Goal: Task Accomplishment & Management: Complete application form

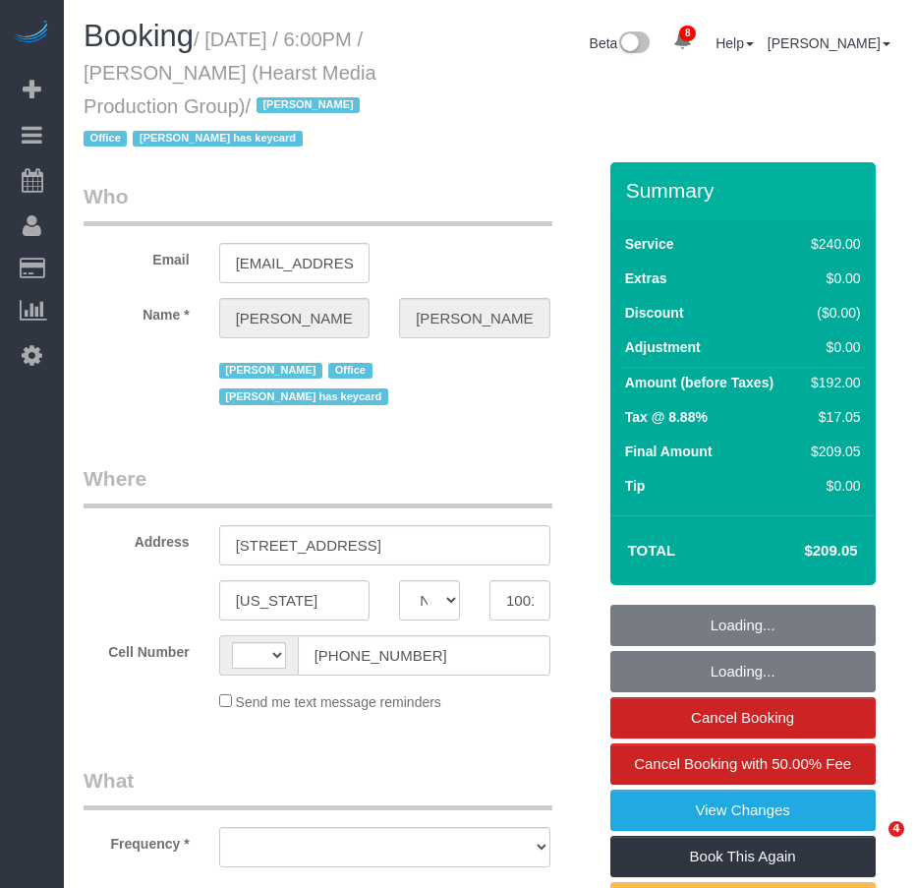
select select "NY"
select select "string:stripe-pm_1POn4N4VGloSiKo7I2MIPr2I"
select select "number:89"
select select "number:90"
select select "number:15"
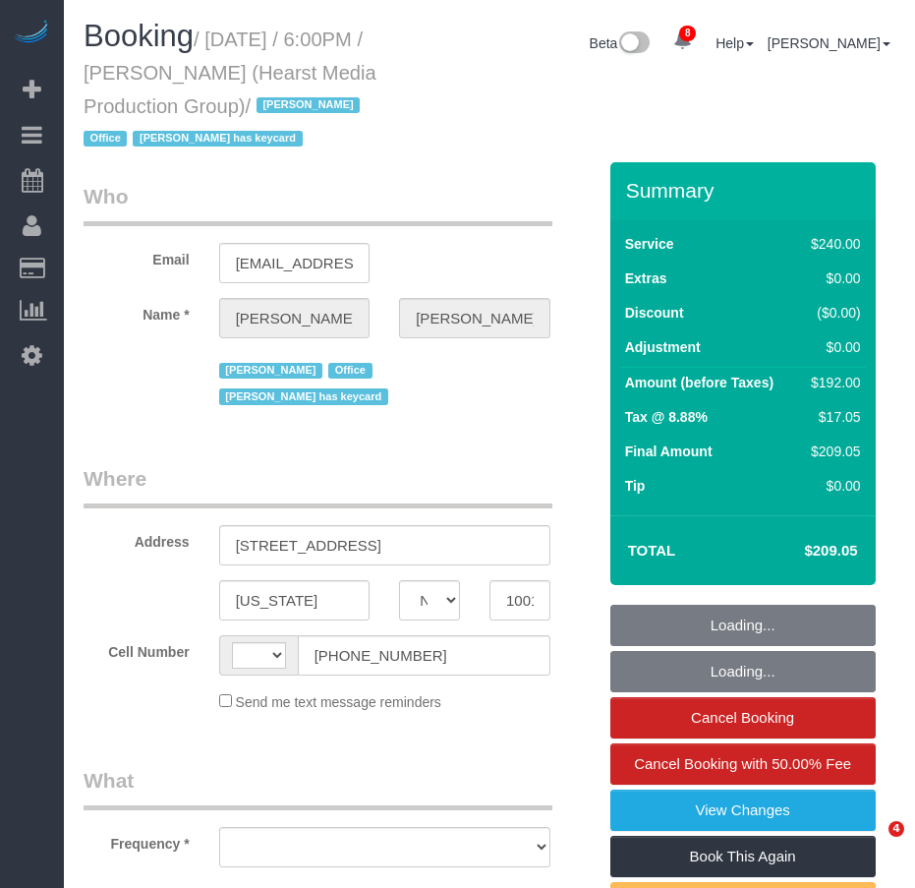
select select "number:7"
select select "string:[GEOGRAPHIC_DATA]"
select select "object:859"
select select "spot1"
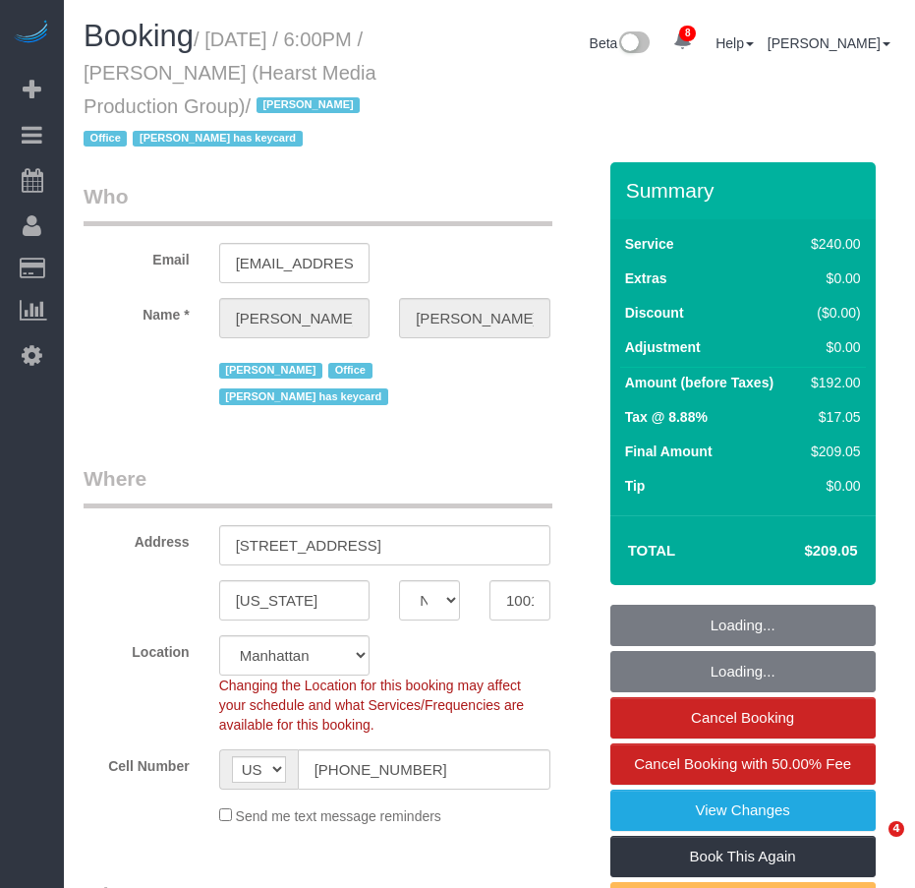
select select "object:1370"
select select "180"
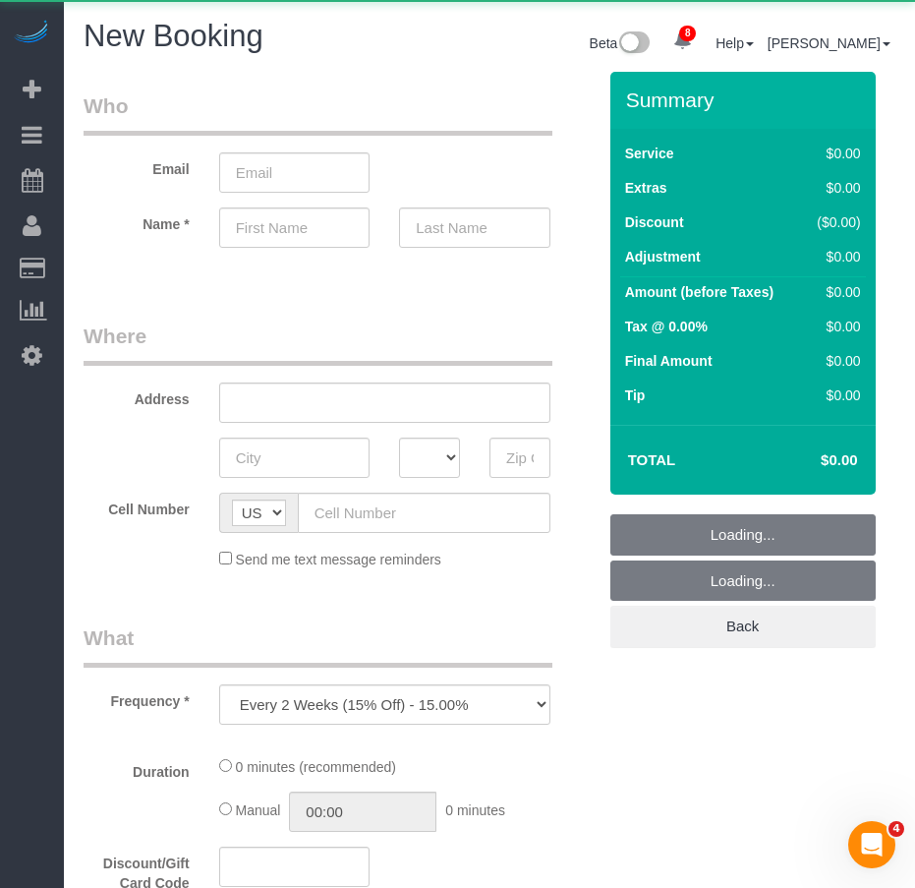
select select "number:89"
select select "number:90"
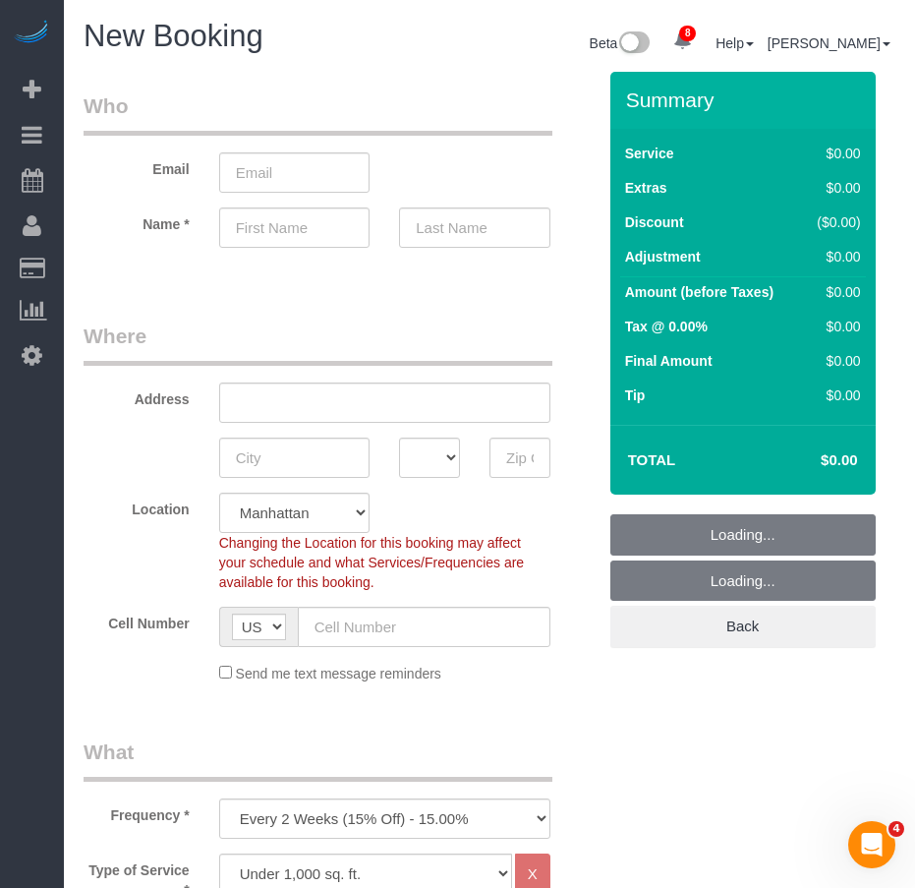
select select "object:2644"
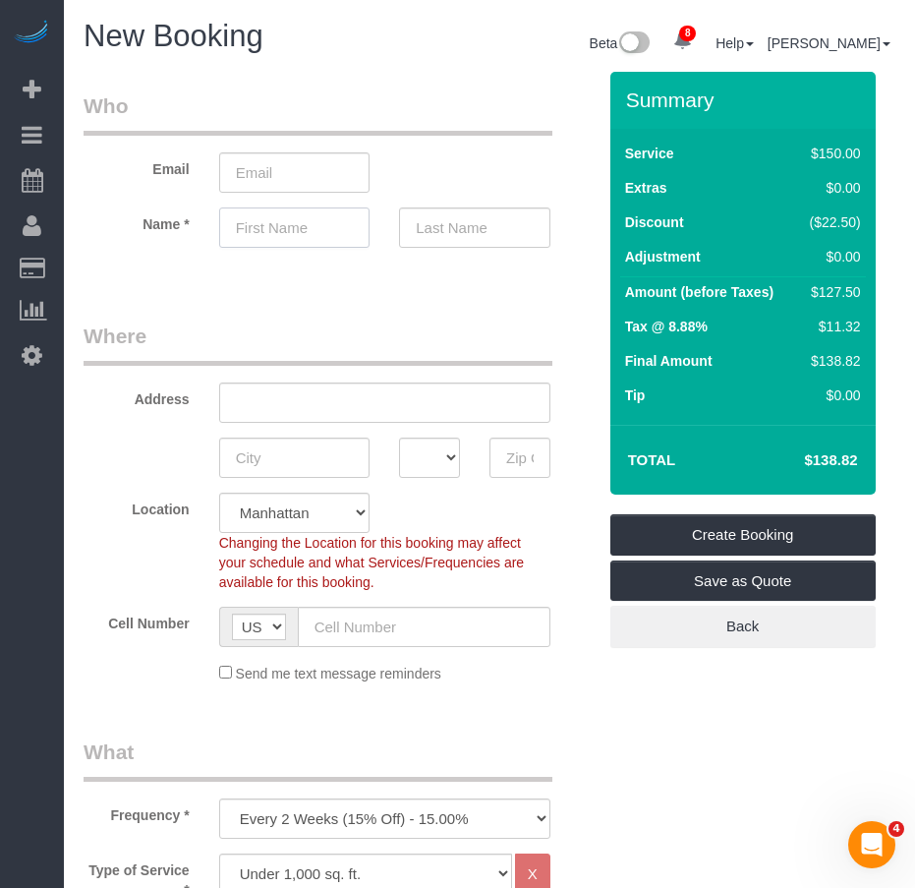
click at [258, 231] on input "text" at bounding box center [294, 227] width 151 height 40
paste input "Grace Mancuso"
click at [296, 231] on input "Grace Mancuso" at bounding box center [294, 227] width 151 height 40
type input "Grace"
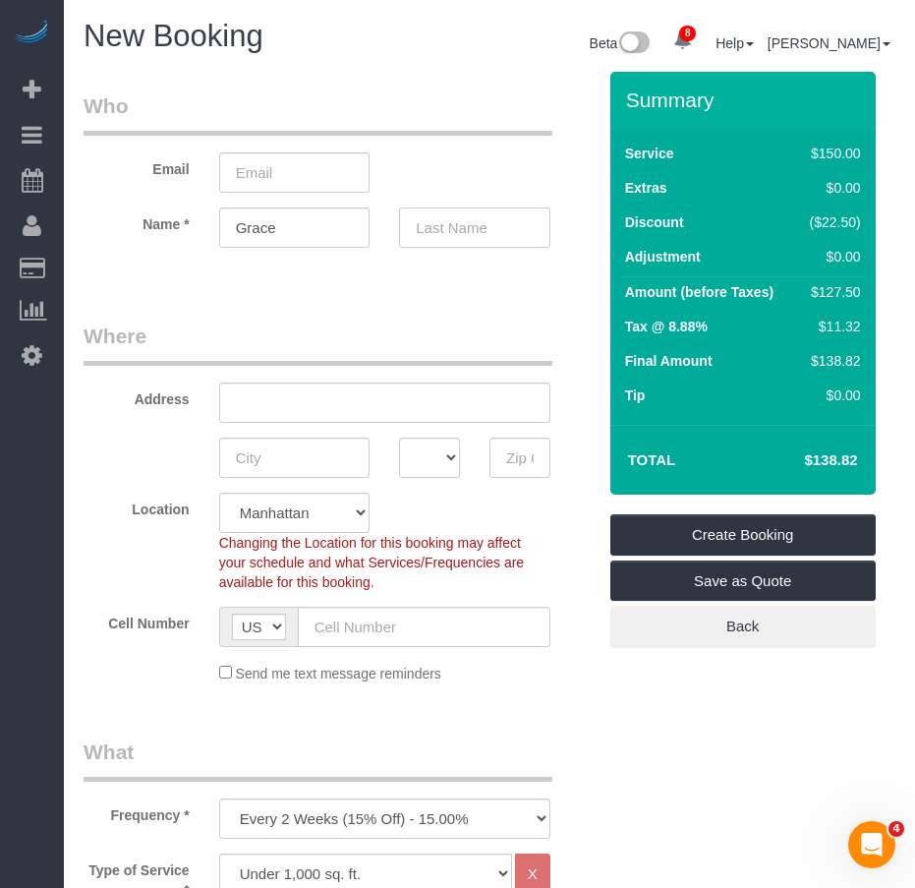
click at [429, 230] on input "text" at bounding box center [474, 227] width 151 height 40
paste input "Mancuso"
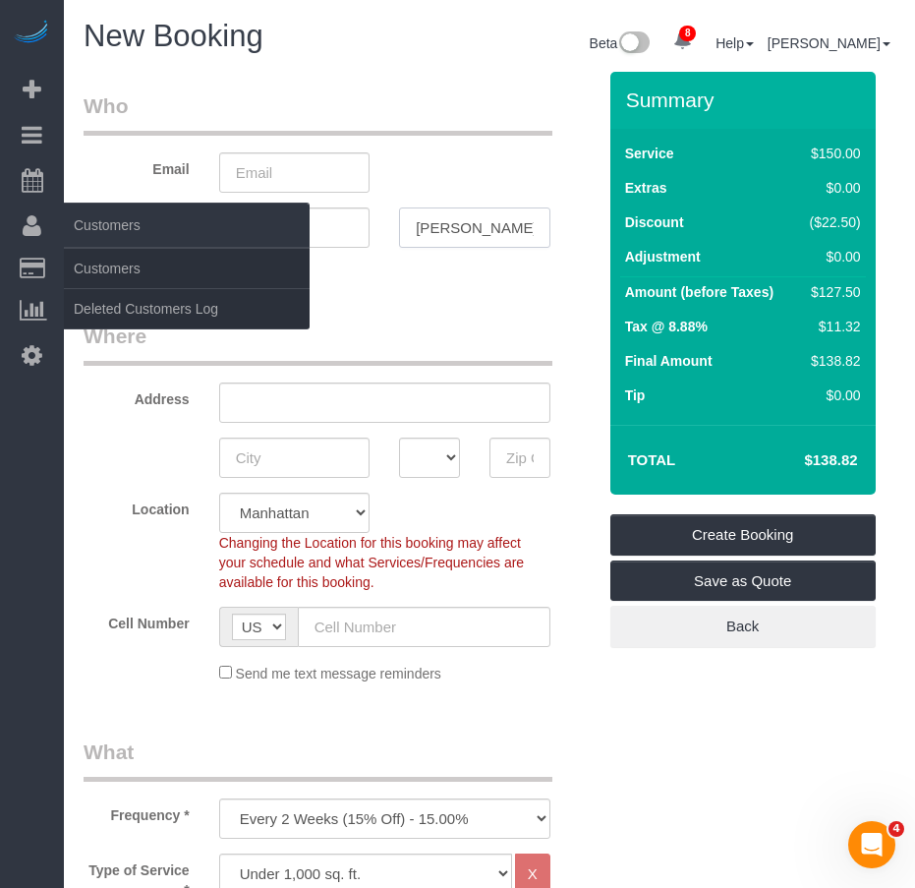
type input "Mancuso"
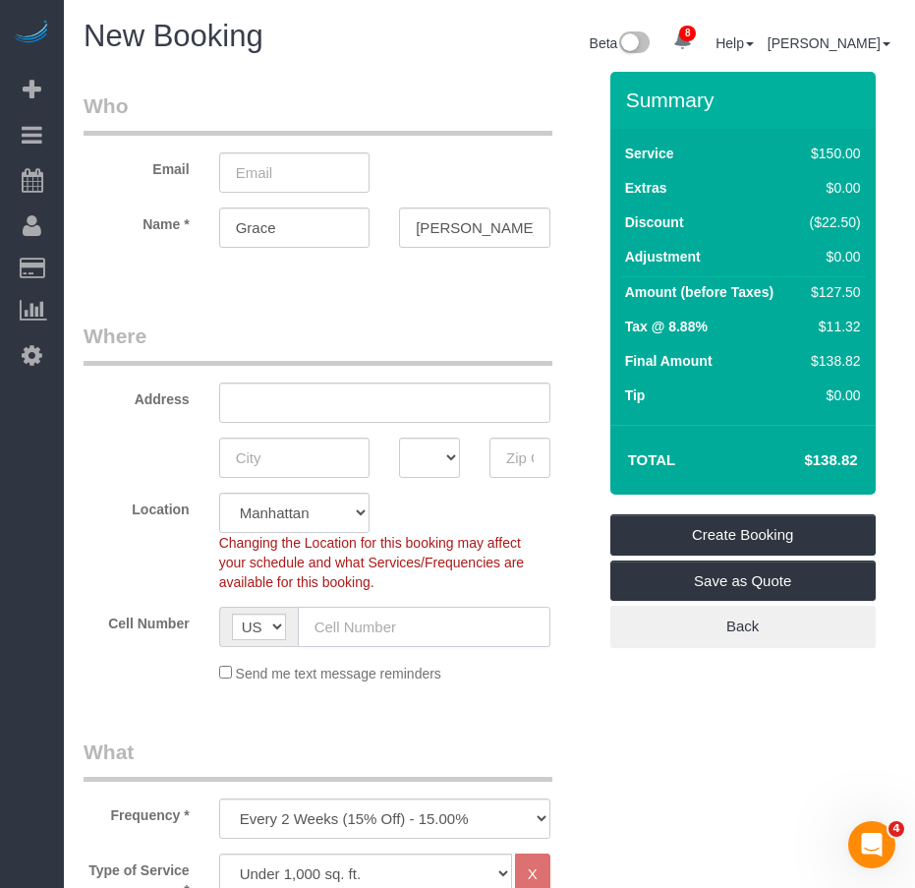
click at [333, 620] on input "text" at bounding box center [424, 627] width 253 height 40
paste input "(617) 459-5850"
type input "(617) 459-5850"
click at [268, 411] on input "text" at bounding box center [384, 402] width 331 height 40
paste input "887 Fellsway,"
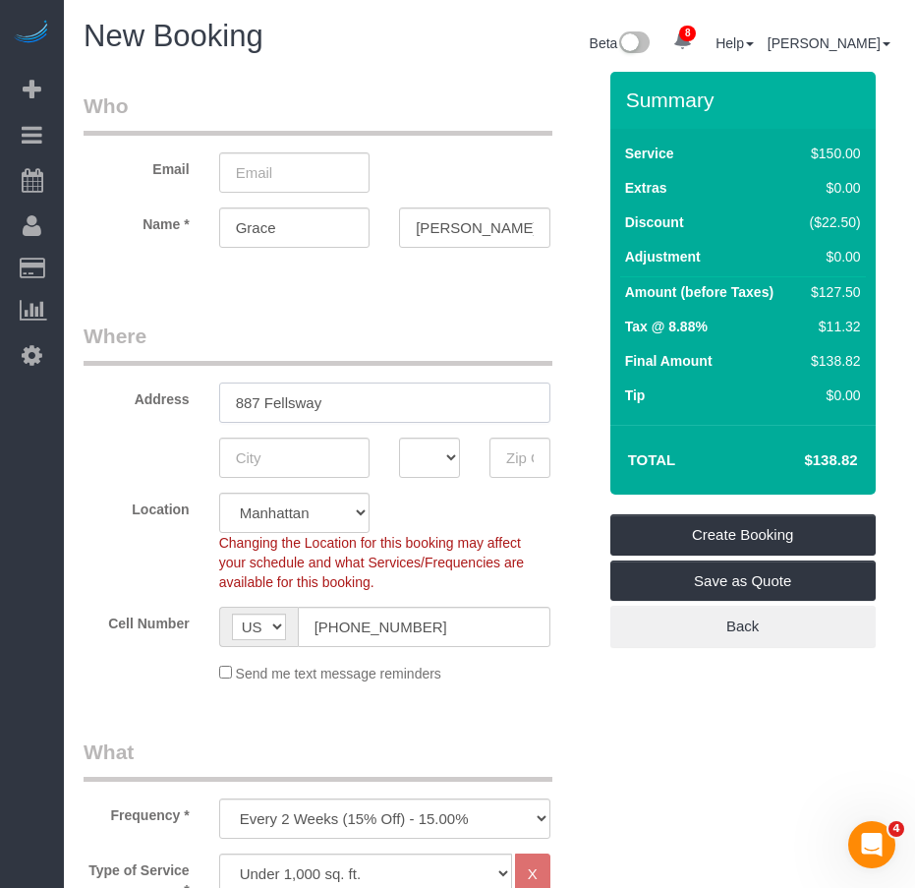
type input "887 Fellsway"
click at [256, 459] on input "text" at bounding box center [294, 457] width 151 height 40
type input "Medford"
click at [452, 462] on select "AK AL AR AZ CA CO CT DC DE FL GA HI IA ID IL IN KS KY LA MA MD ME MI MN MO MS M…" at bounding box center [429, 457] width 61 height 40
select select "MA"
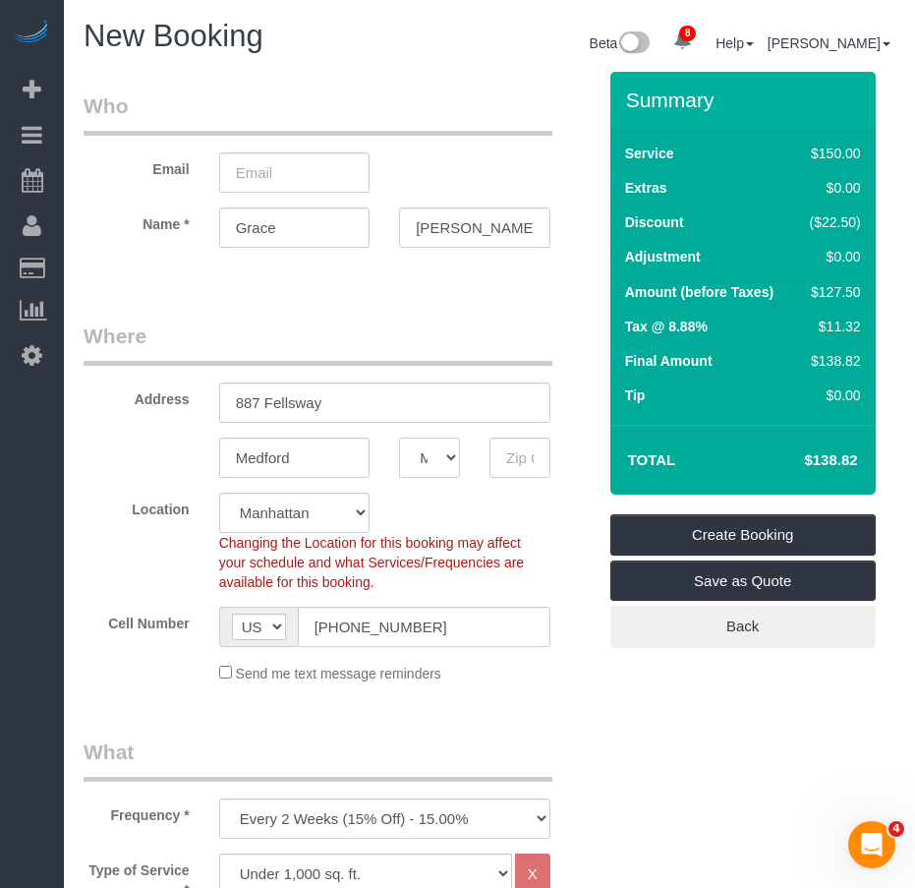
click at [444, 462] on select "AK AL AR AZ CA CO CT DC DE FL GA HI IA ID IL IN KS KY LA MA MD ME MI MN MO MS M…" at bounding box center [429, 457] width 61 height 40
click at [506, 462] on input "text" at bounding box center [520, 457] width 61 height 40
type input "02155"
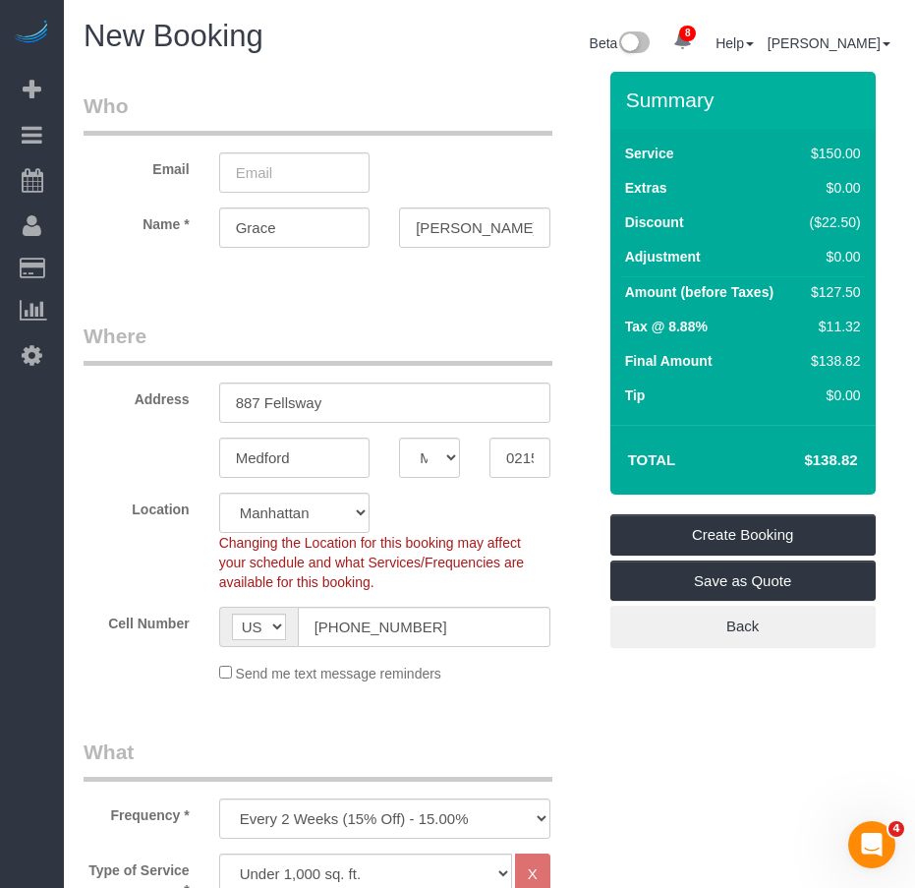
click at [406, 521] on div "Location Manhattan Austin Boston Bronx Brooklyn Charlotte Denver New Jersey Por…" at bounding box center [340, 541] width 542 height 99
select select "3"
click at [357, 515] on select "Manhattan Austin Boston Bronx Brooklyn Charlotte Denver New Jersey Portland Que…" at bounding box center [294, 512] width 151 height 40
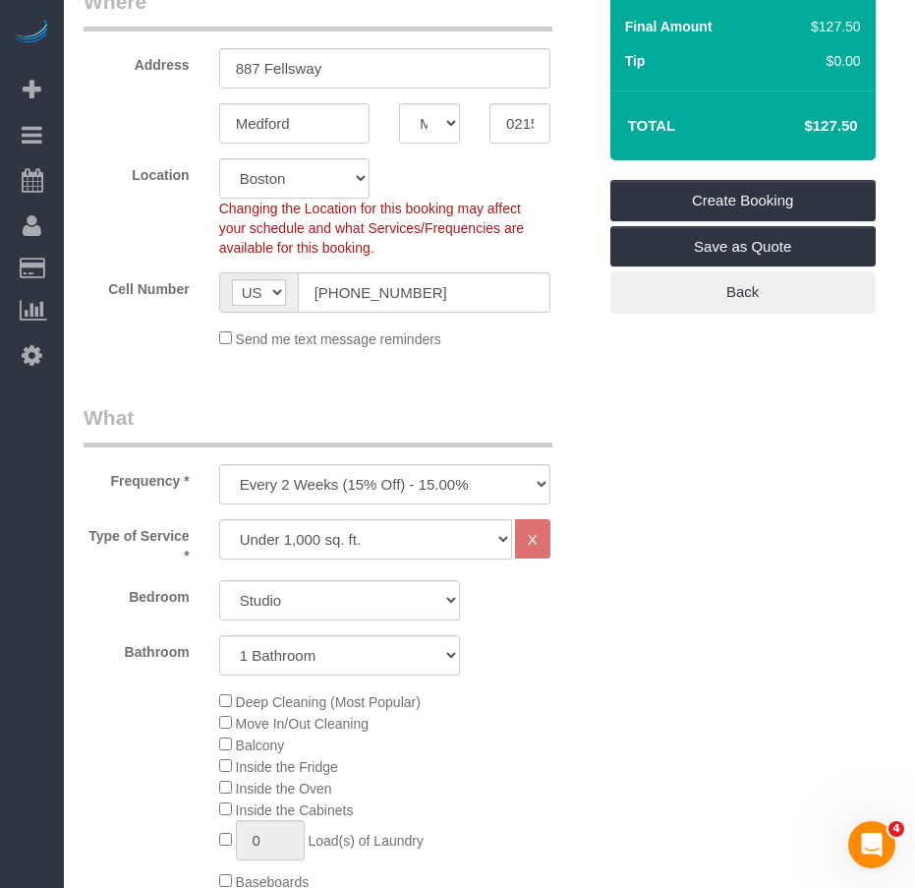
scroll to position [393, 0]
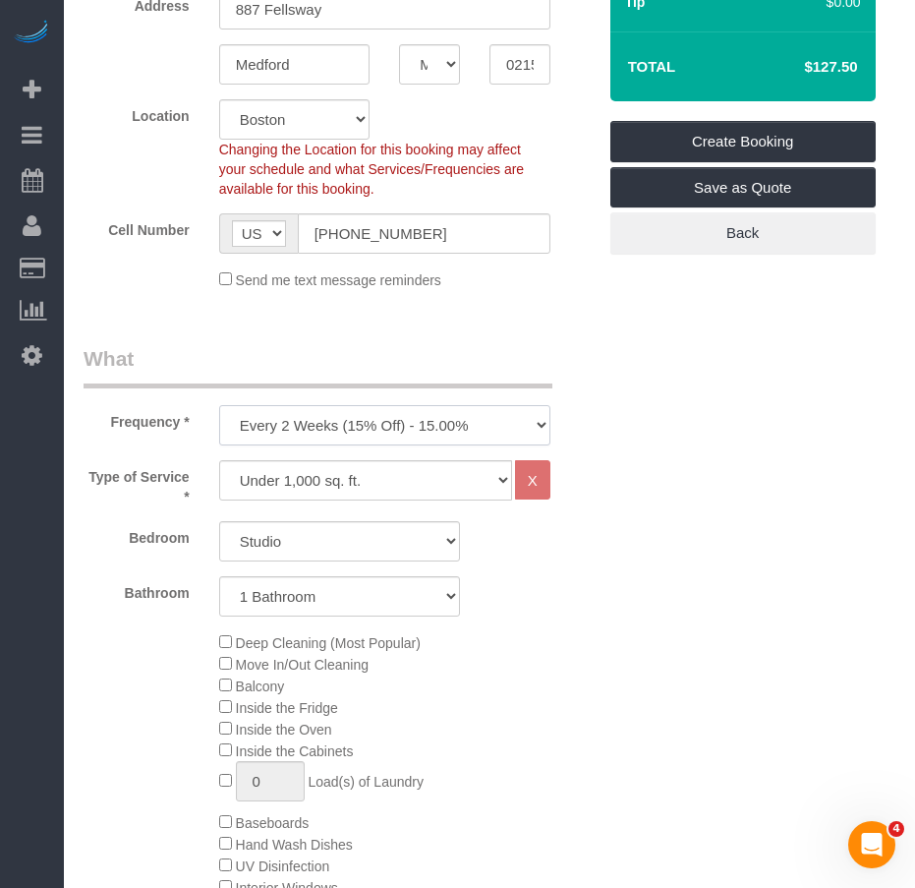
click at [540, 433] on select "One Time Weekly (20% Off) - 20.00% Every 2 Weeks (15% Off) - 15.00% Every 4 Wee…" at bounding box center [384, 425] width 331 height 40
select select "object:2792"
click at [219, 405] on select "One Time Weekly (20% Off) - 20.00% Every 2 Weeks (15% Off) - 15.00% Every 4 Wee…" at bounding box center [384, 425] width 331 height 40
click at [449, 547] on select "Studio 1 Bedroom 2 Bedrooms 3 Bedrooms" at bounding box center [339, 541] width 241 height 40
select select "1"
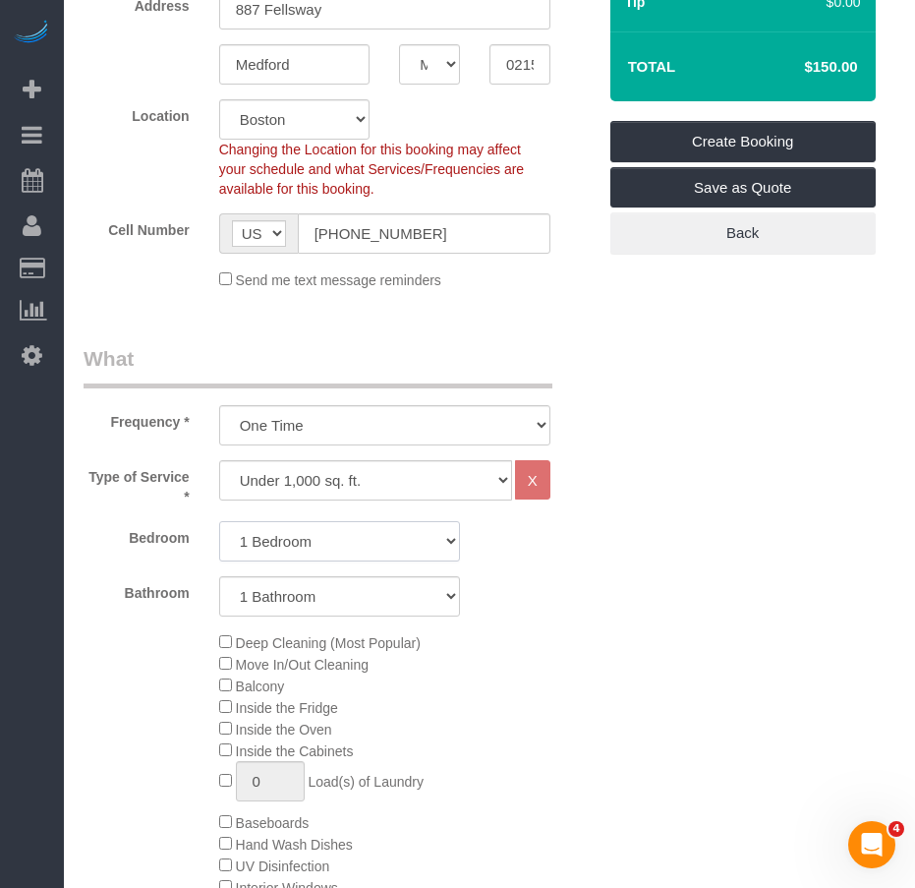
click at [219, 521] on select "Studio 1 Bedroom 2 Bedrooms 3 Bedrooms" at bounding box center [339, 541] width 241 height 40
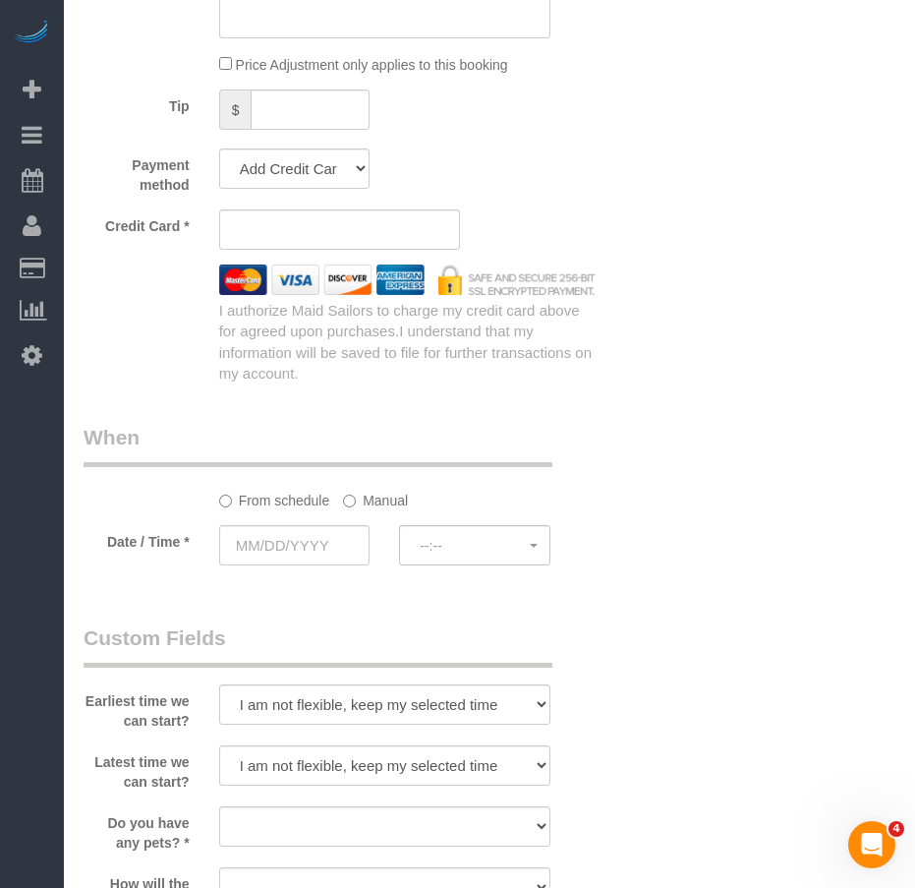
scroll to position [1769, 0]
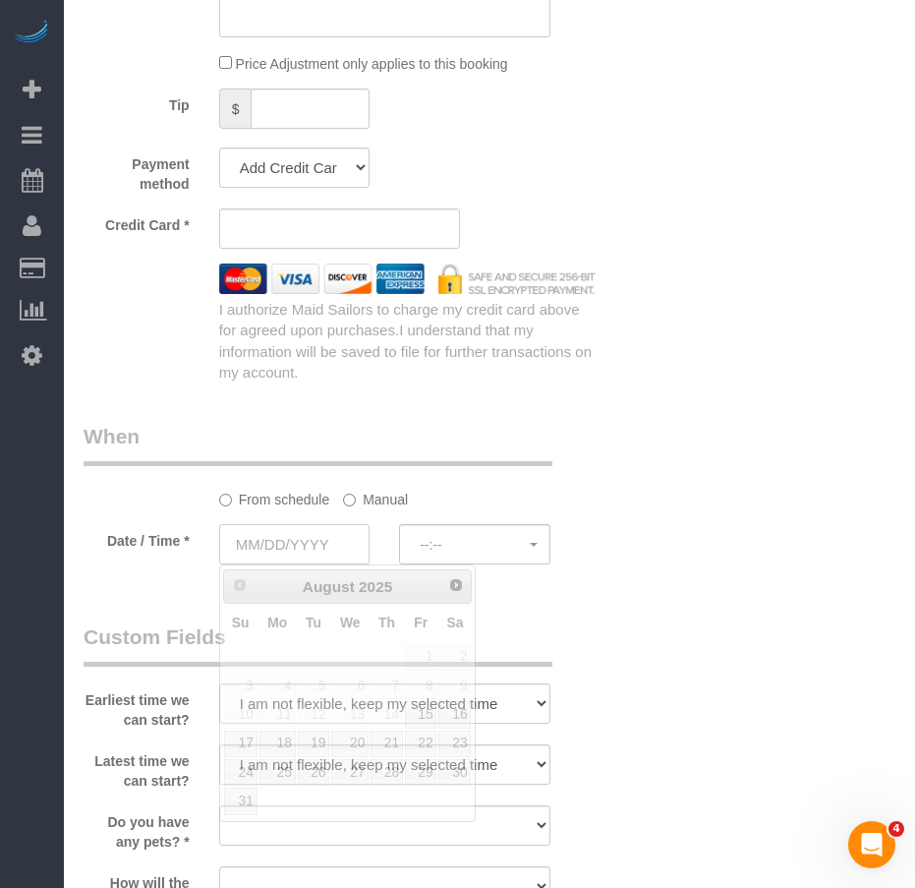
click at [300, 545] on input "text" at bounding box center [294, 544] width 151 height 40
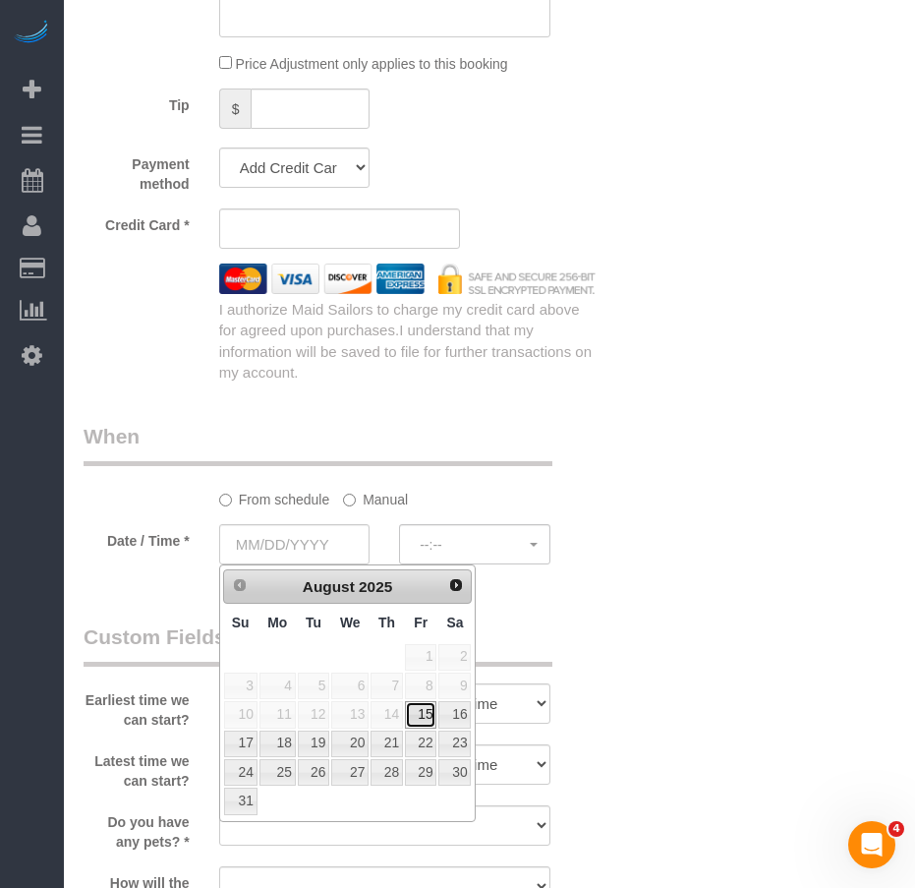
click at [426, 717] on link "15" at bounding box center [420, 714] width 31 height 27
type input "08/15/2025"
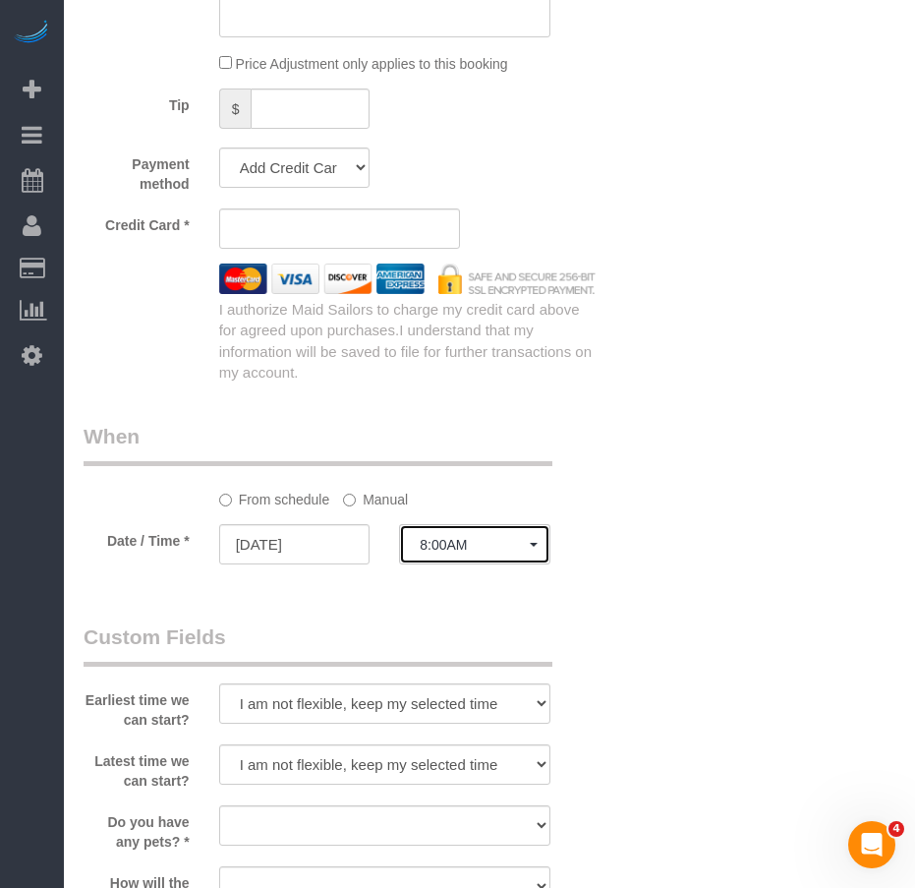
click at [444, 549] on span "8:00AM" at bounding box center [475, 545] width 110 height 16
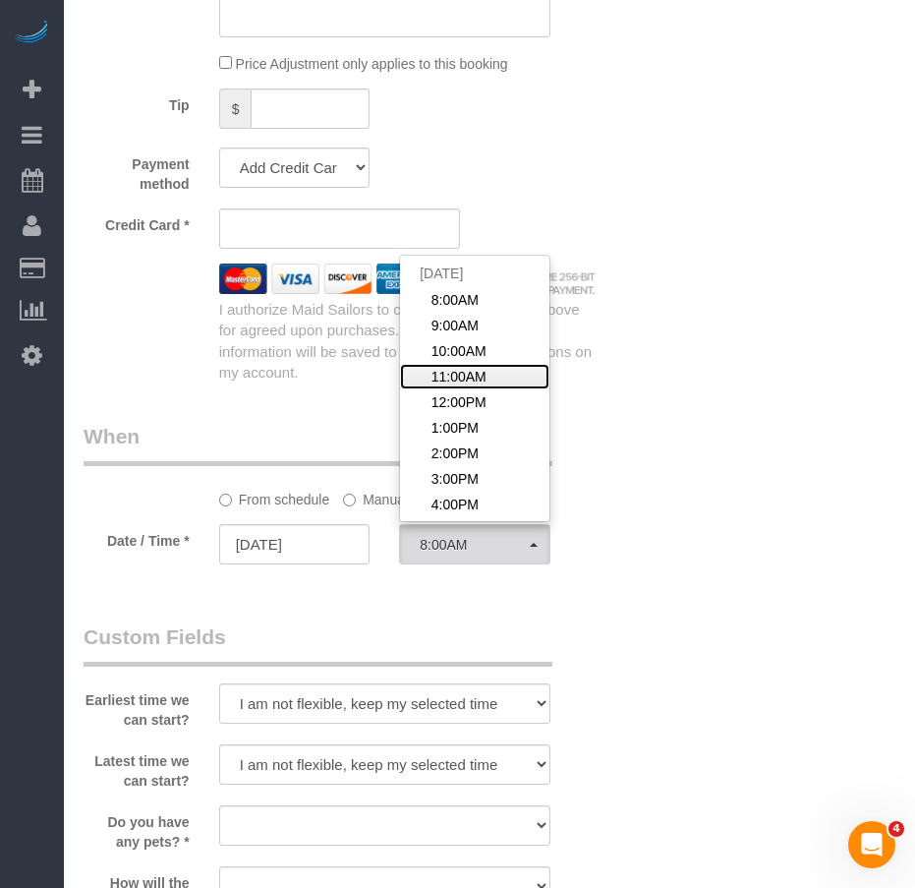
click at [469, 376] on span "11:00AM" at bounding box center [459, 377] width 55 height 20
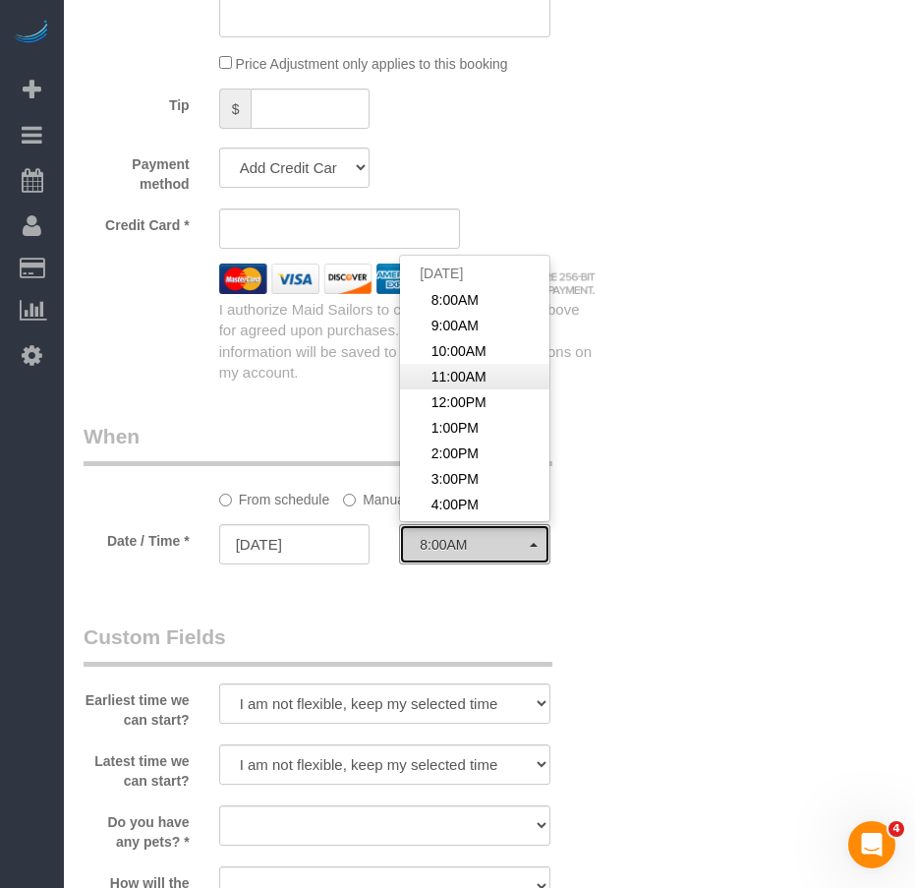
select select "spot4"
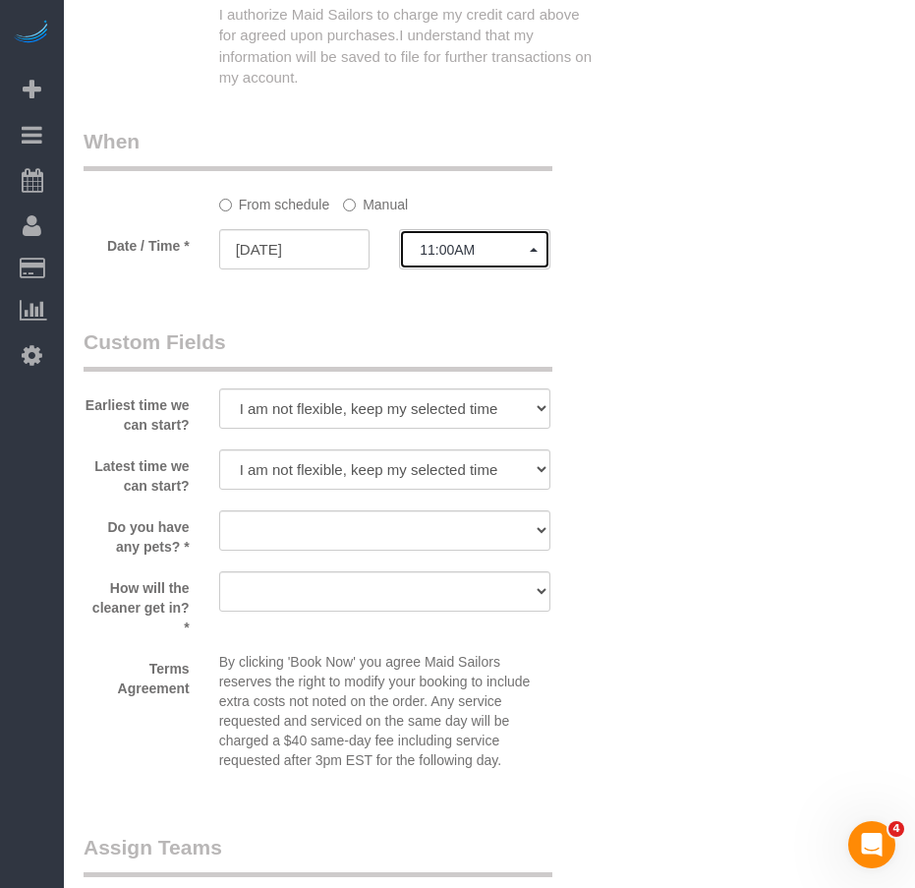
scroll to position [2163, 0]
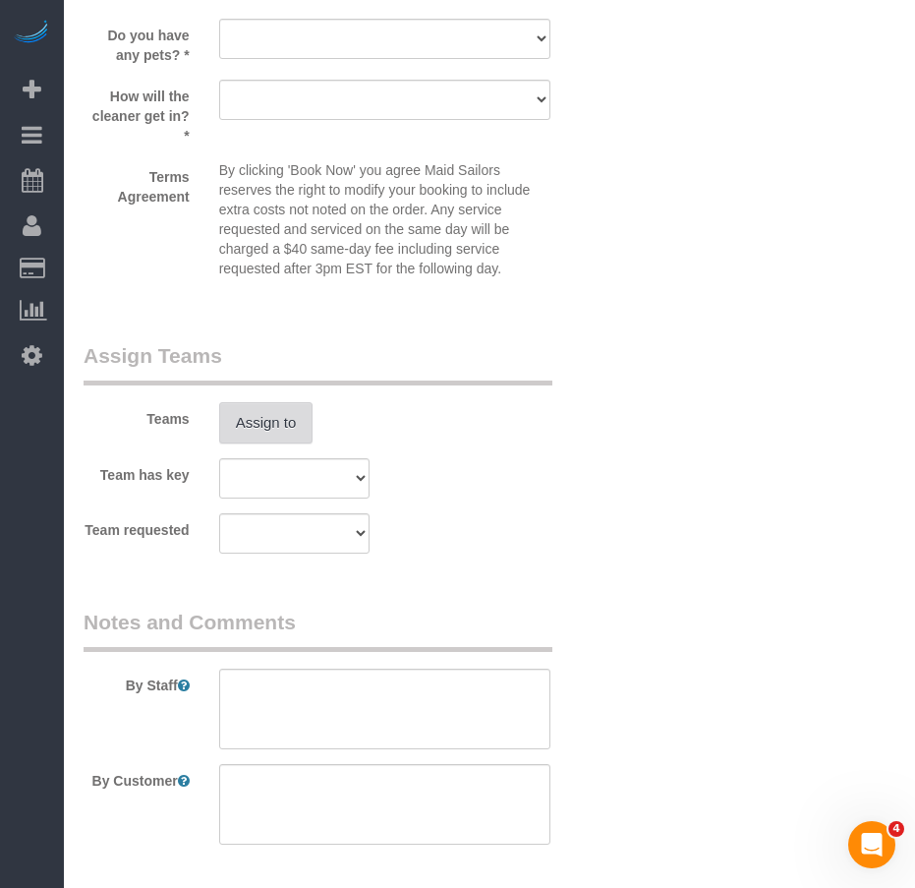
click at [268, 420] on button "Assign to" at bounding box center [266, 422] width 94 height 41
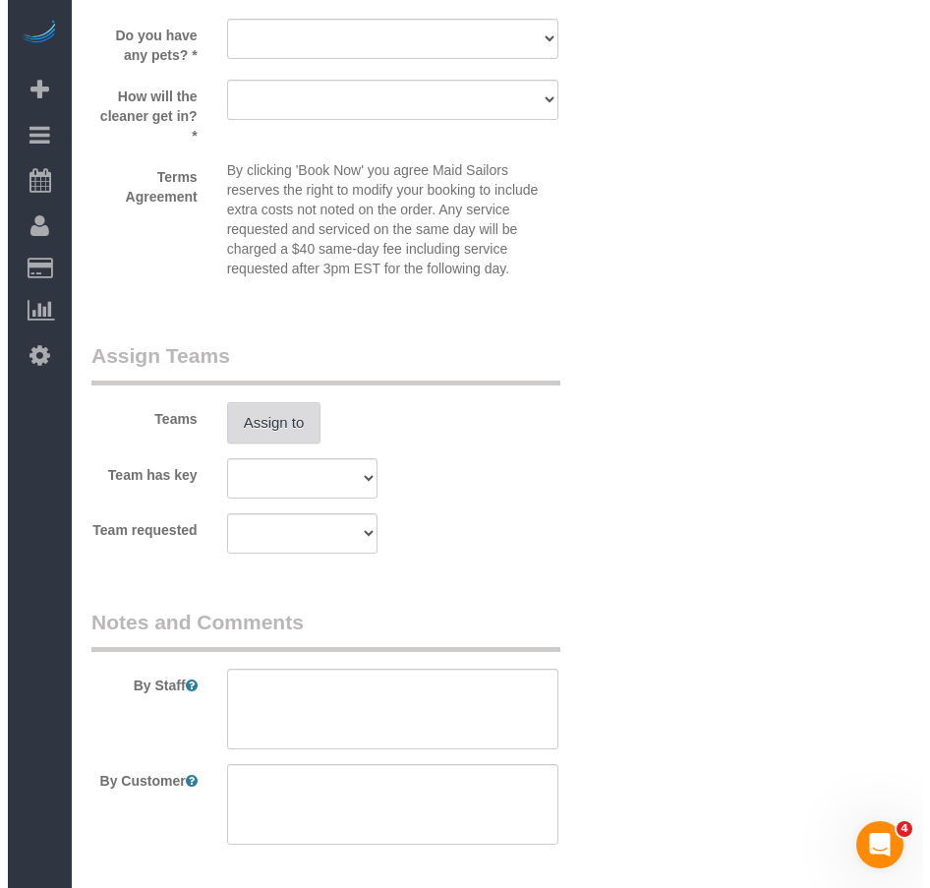
scroll to position [2536, 0]
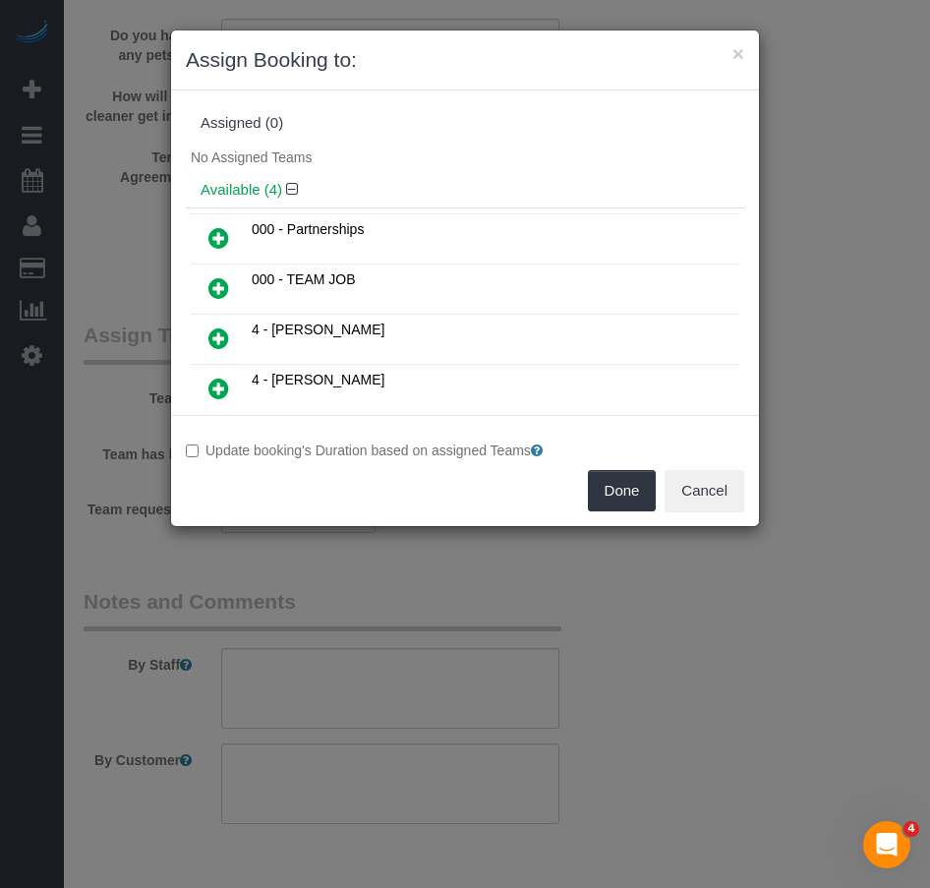
click at [219, 392] on icon at bounding box center [218, 388] width 21 height 24
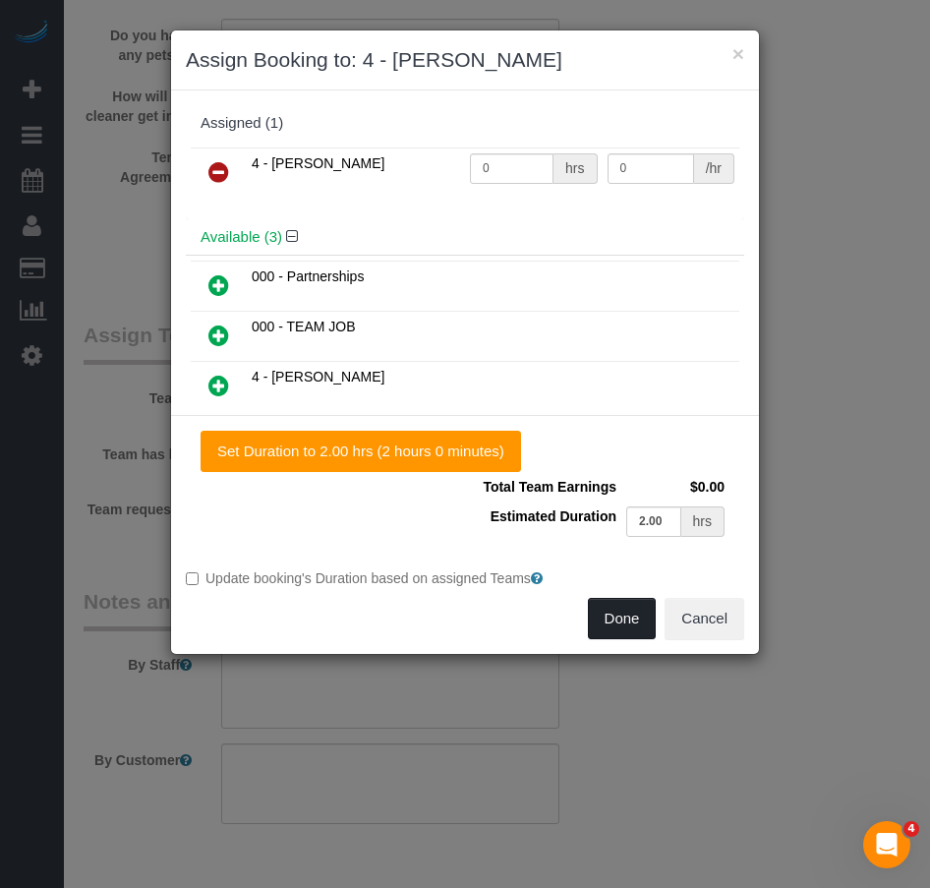
click at [615, 623] on button "Done" at bounding box center [622, 618] width 69 height 41
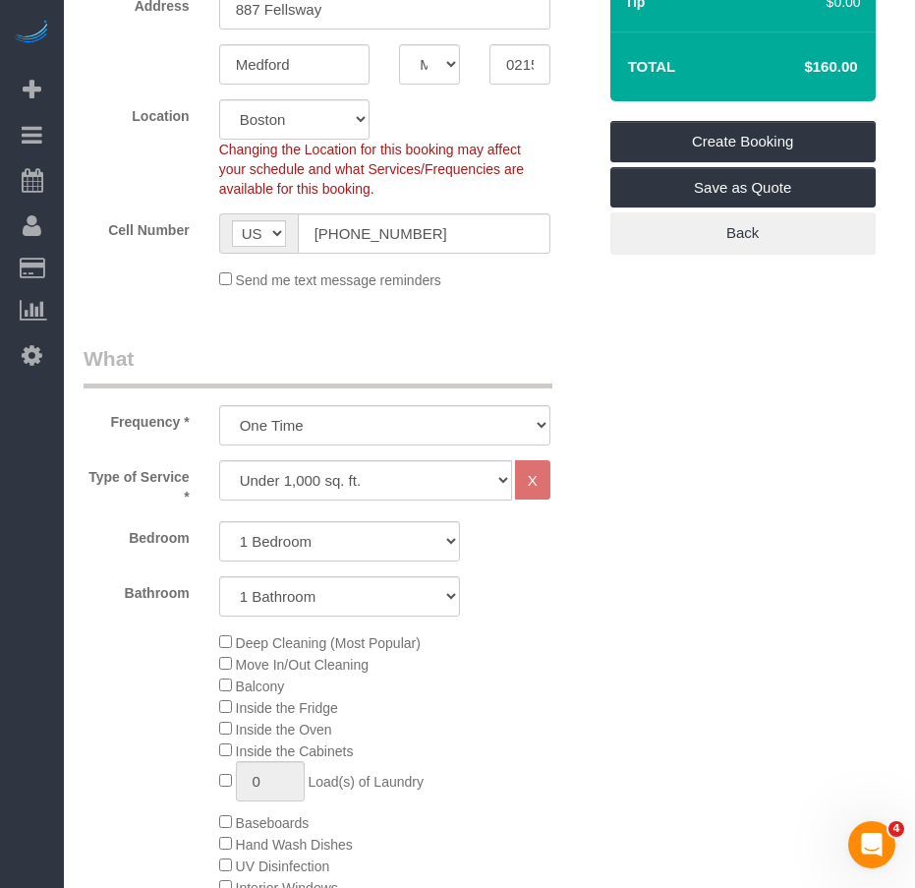
scroll to position [0, 0]
